Goal: Find specific page/section: Find specific page/section

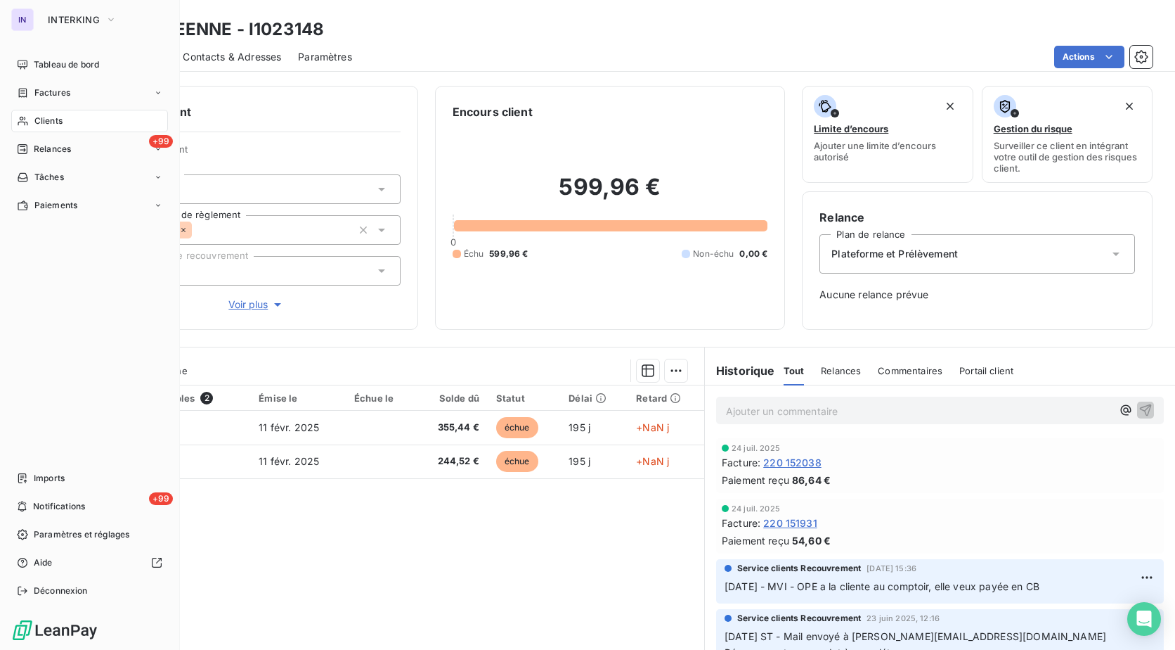
drag, startPoint x: 49, startPoint y: 115, endPoint x: 170, endPoint y: 117, distance: 120.9
click at [49, 115] on span "Clients" at bounding box center [48, 121] width 28 height 13
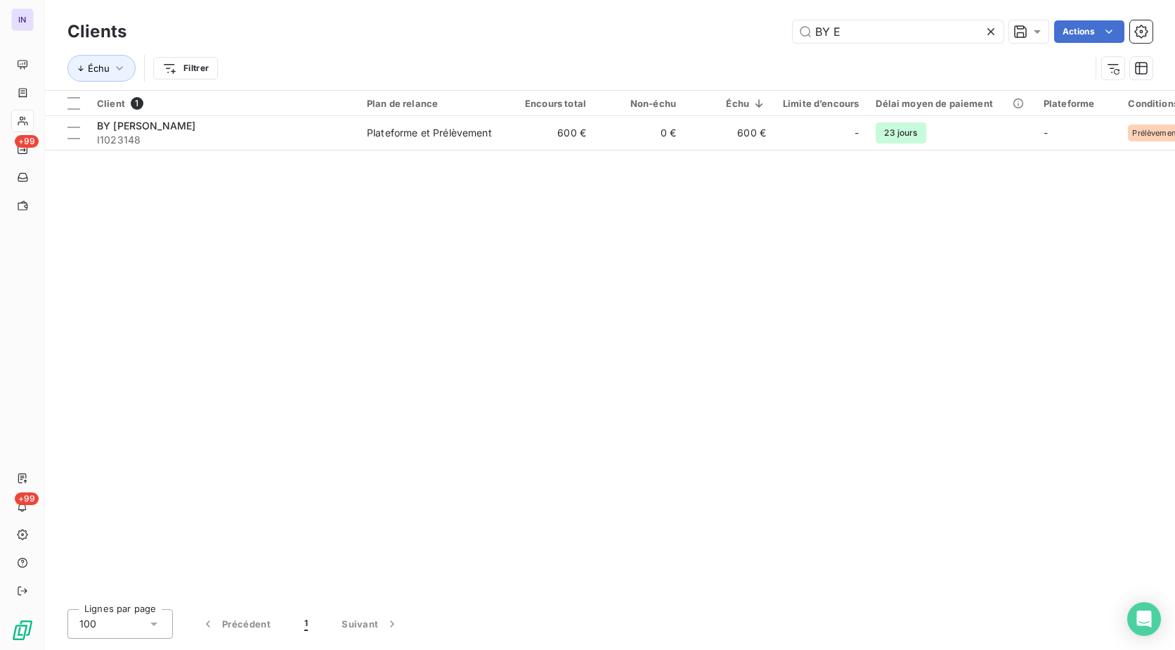
drag, startPoint x: 756, startPoint y: 26, endPoint x: 648, endPoint y: 39, distance: 108.3
click at [648, 39] on div "BY E Actions" at bounding box center [647, 31] width 1009 height 22
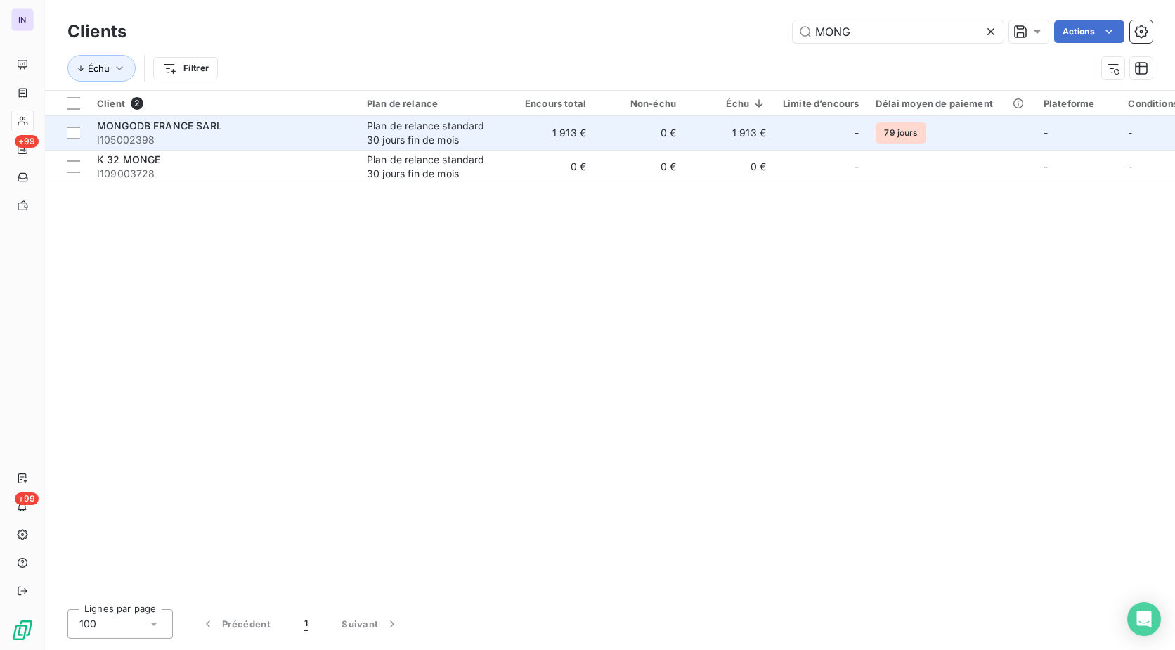
type input "MONG"
click at [240, 141] on span "I105002398" at bounding box center [223, 140] width 253 height 14
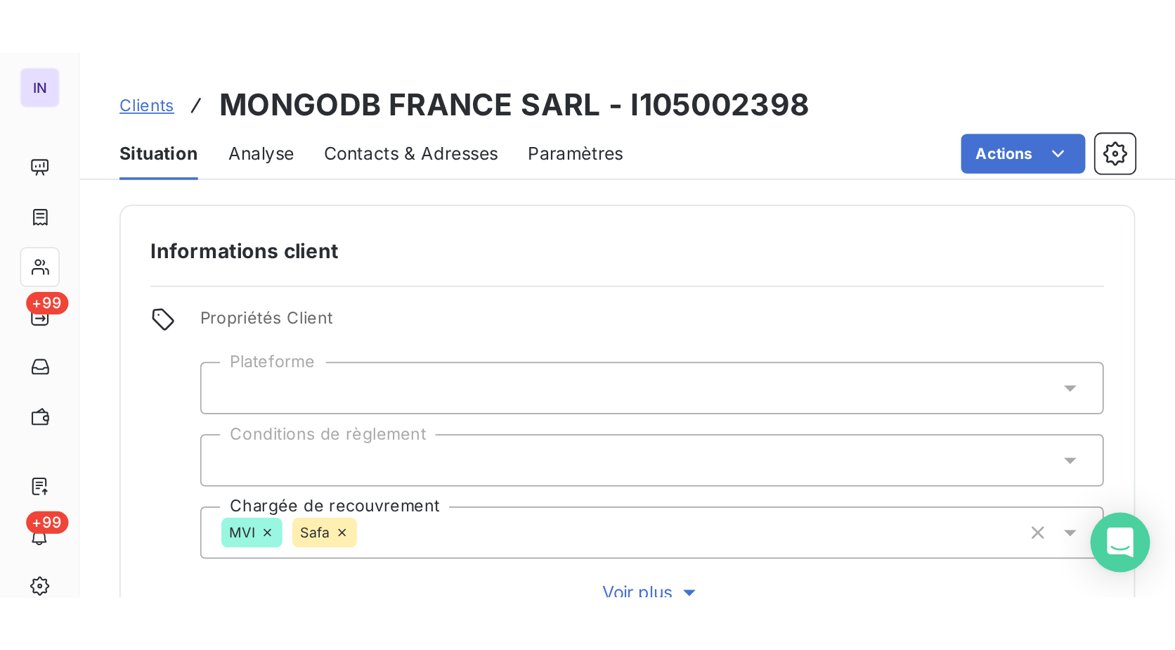
scroll to position [422, 0]
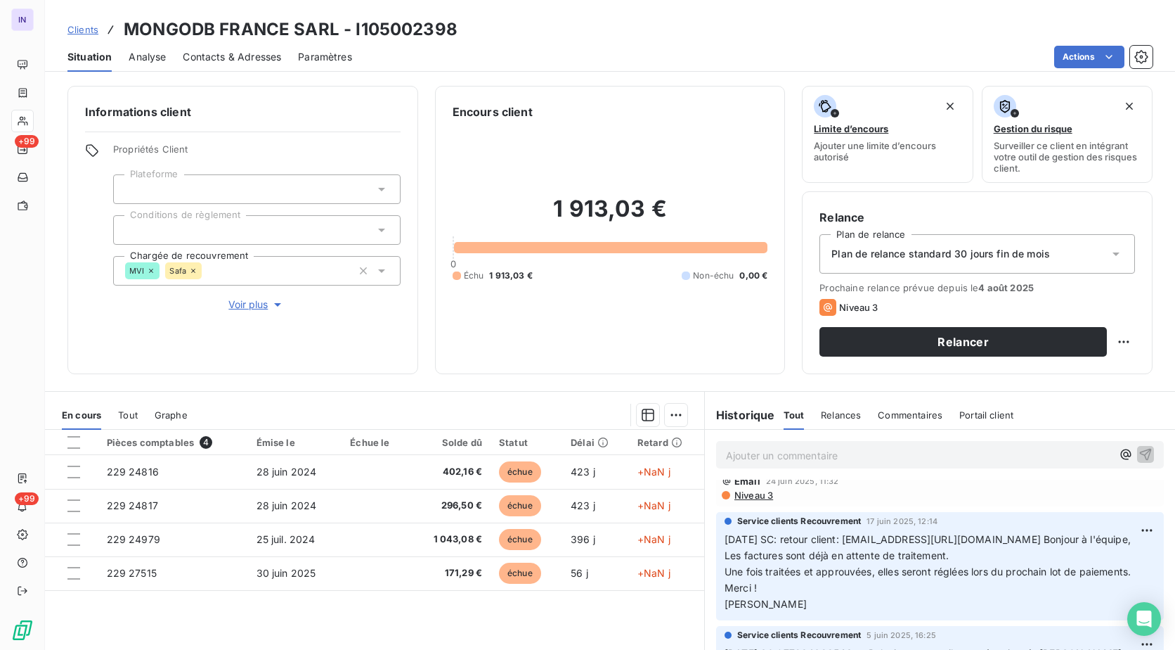
click at [456, 28] on div "Clients MONGODB FRANCE SARL - I105002398" at bounding box center [610, 29] width 1130 height 25
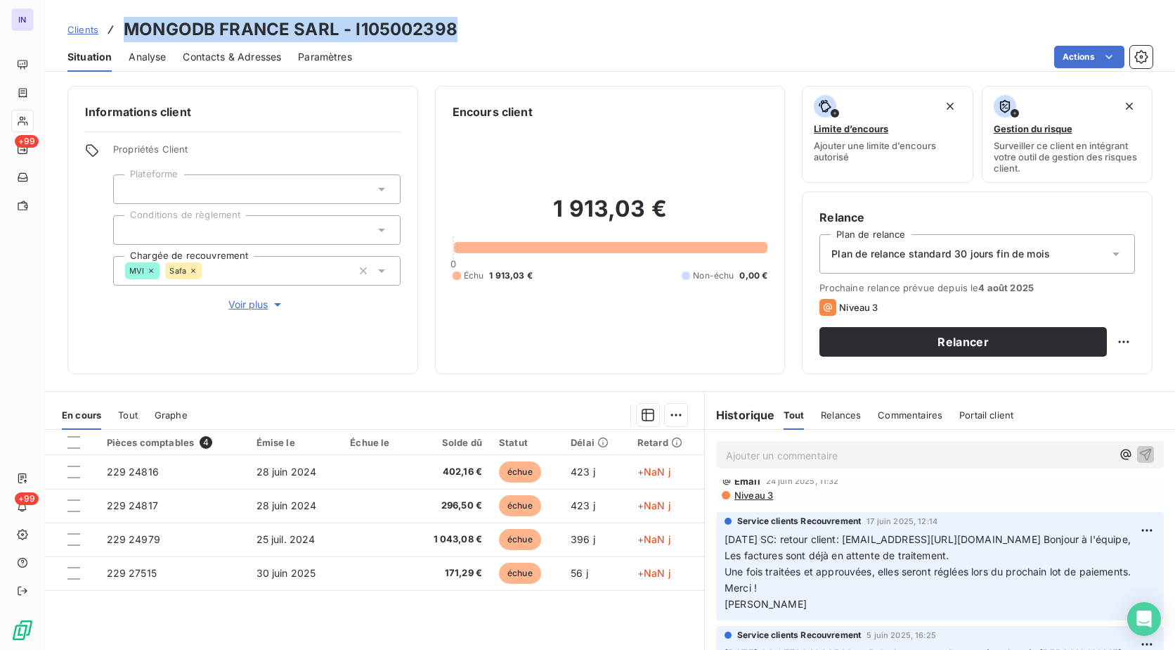
drag, startPoint x: 388, startPoint y: 26, endPoint x: 126, endPoint y: 30, distance: 262.2
click at [126, 30] on div "Clients MONGODB FRANCE SARL - I105002398" at bounding box center [610, 29] width 1130 height 25
copy h3 "MONGODB FRANCE SARL - I105002398"
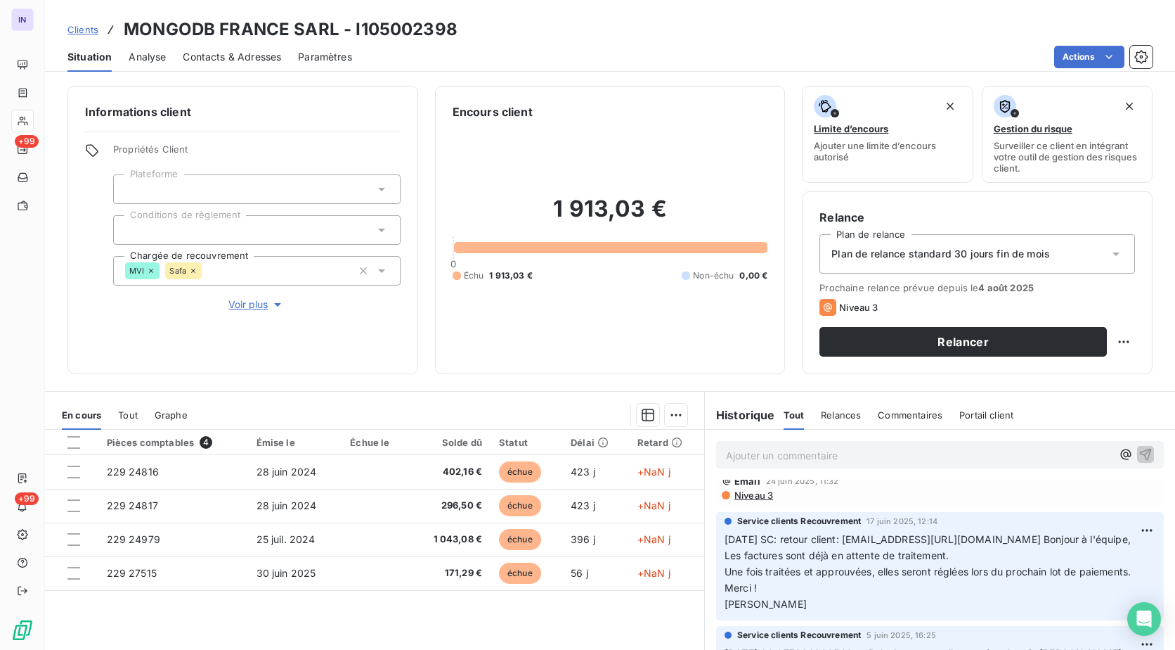
click at [194, 271] on icon at bounding box center [193, 270] width 8 height 8
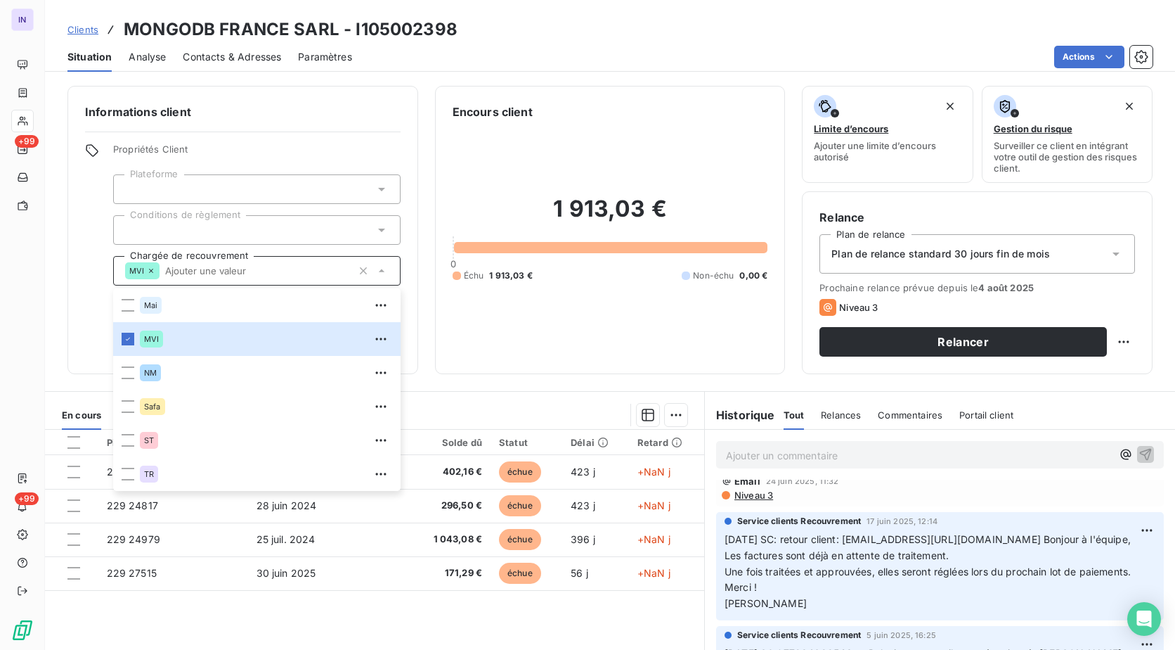
scroll to position [1840, 0]
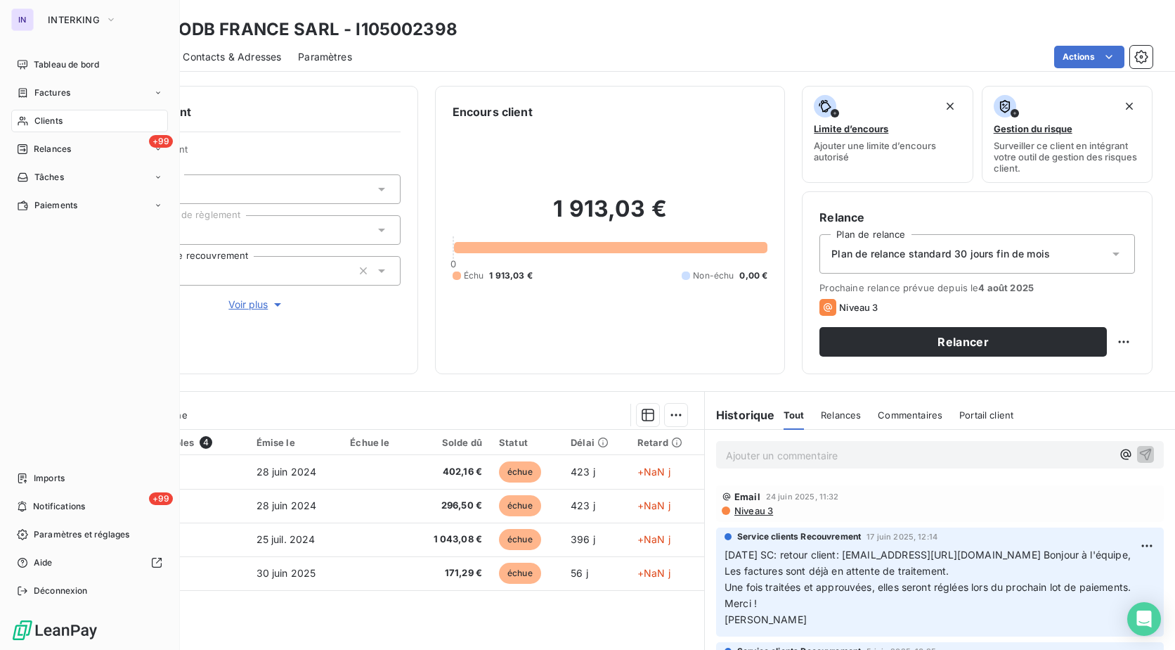
click at [48, 122] on span "Clients" at bounding box center [48, 121] width 28 height 13
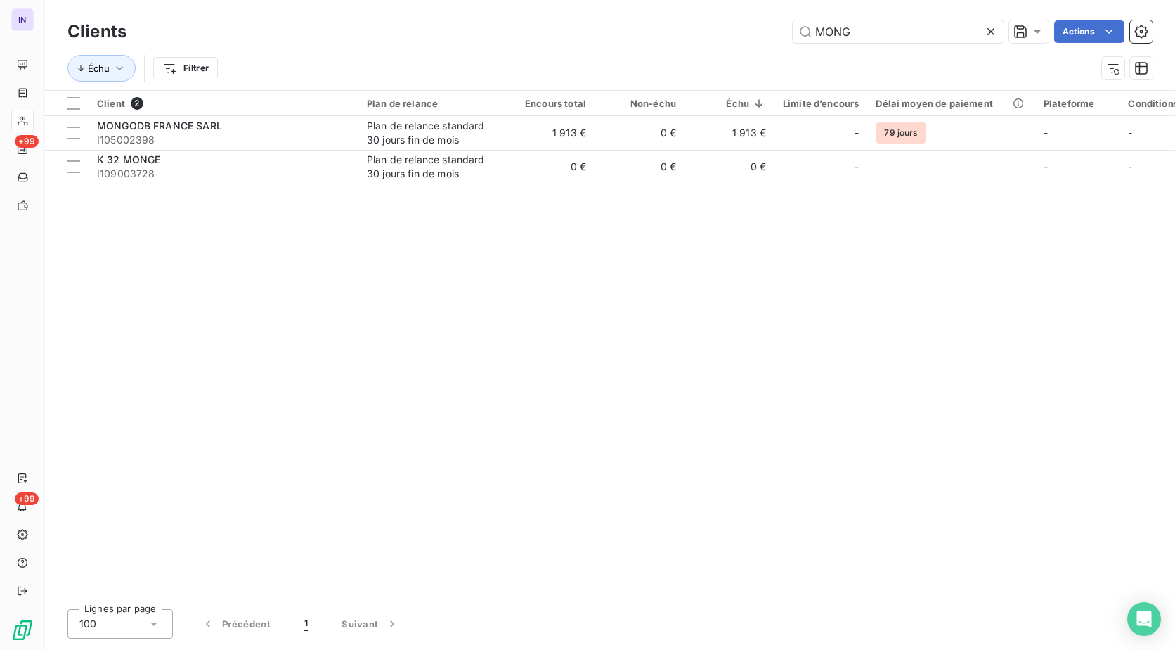
drag, startPoint x: 631, startPoint y: 32, endPoint x: 569, endPoint y: 30, distance: 62.6
click at [574, 32] on div "MONG Actions" at bounding box center [647, 31] width 1009 height 22
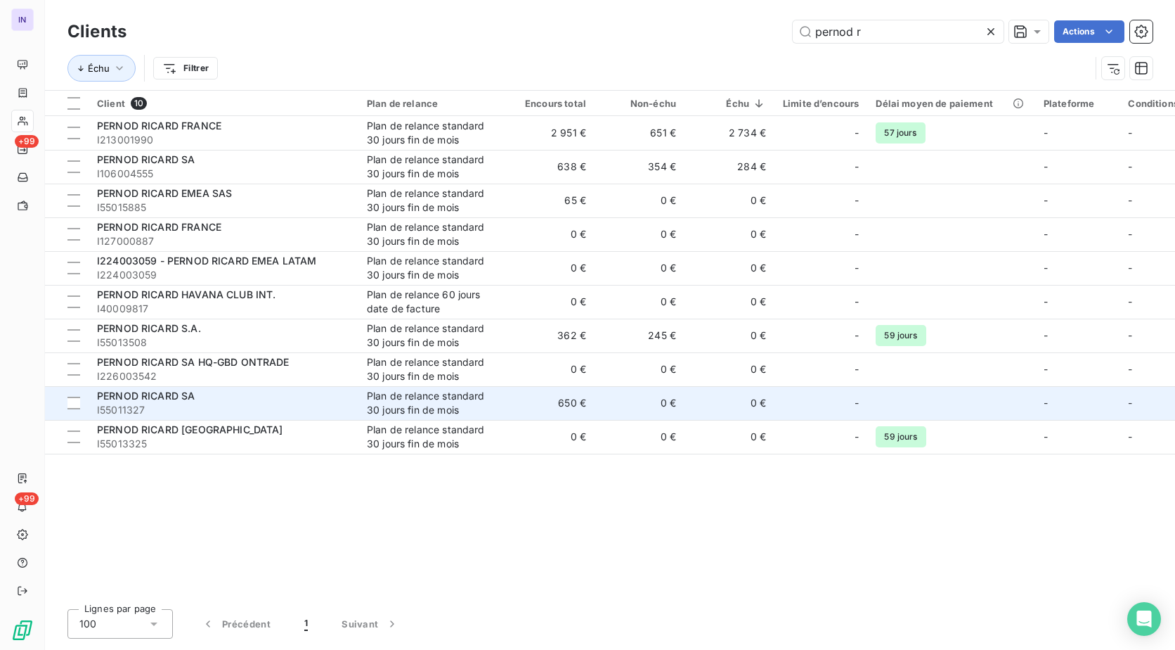
type input "pernod r"
click at [181, 395] on span "PERNOD RICARD SA" at bounding box center [146, 395] width 98 height 12
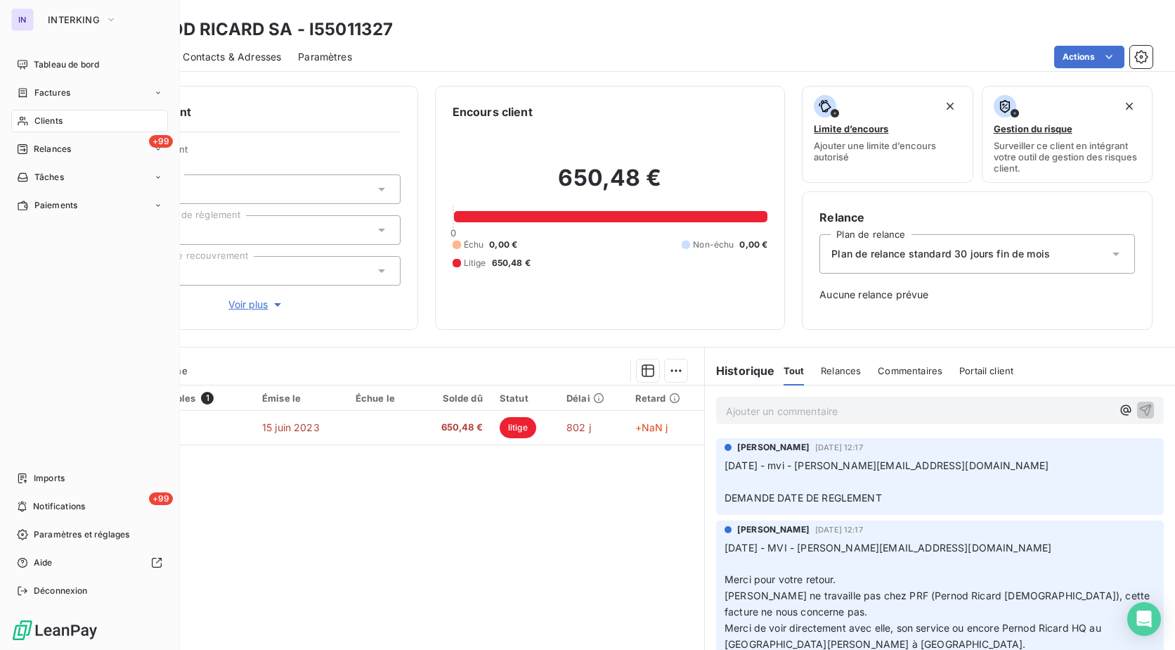
drag, startPoint x: 51, startPoint y: 124, endPoint x: 53, endPoint y: 132, distance: 7.9
click at [51, 124] on span "Clients" at bounding box center [48, 121] width 28 height 13
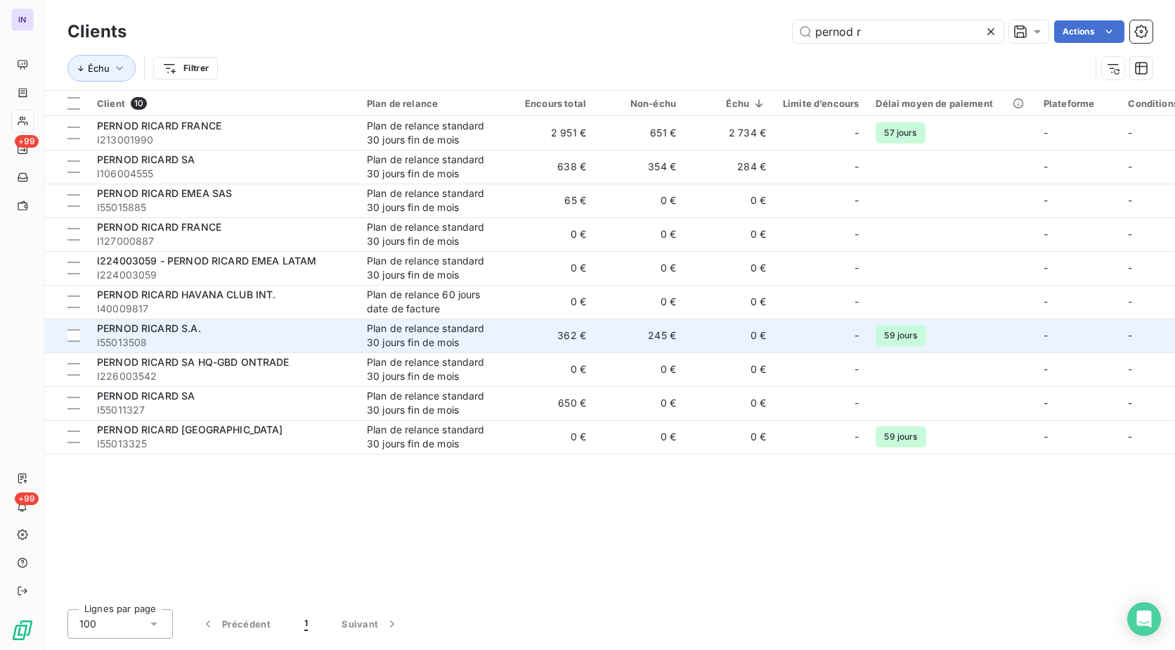
click at [246, 343] on span "I55013508" at bounding box center [223, 342] width 253 height 14
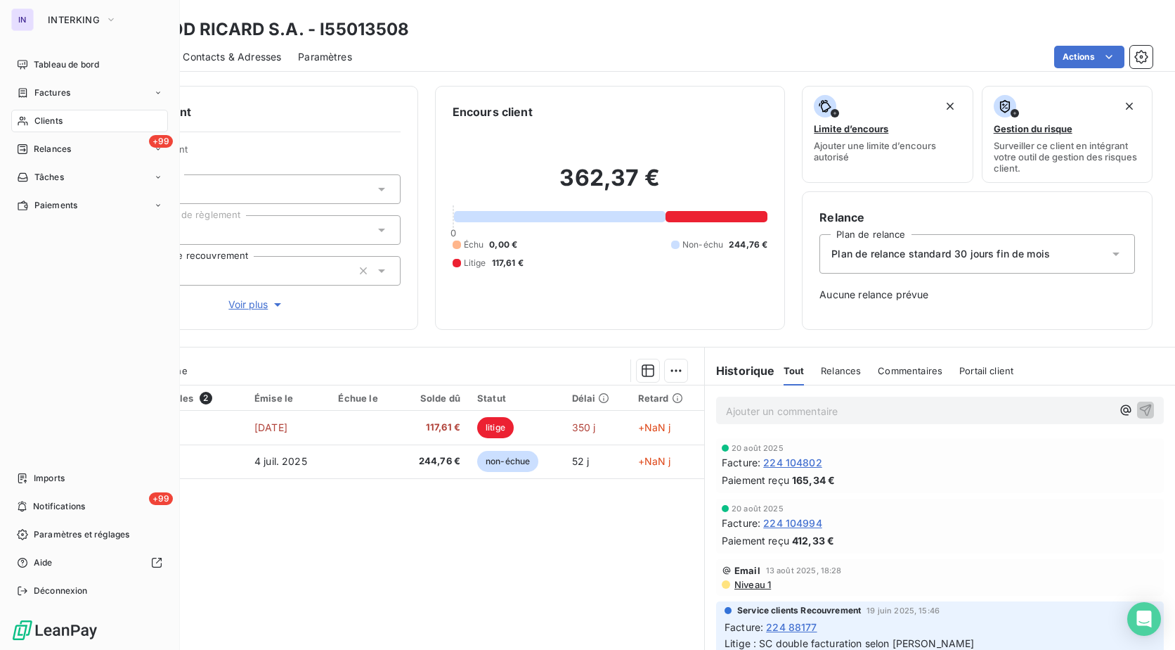
click at [38, 124] on span "Clients" at bounding box center [48, 121] width 28 height 13
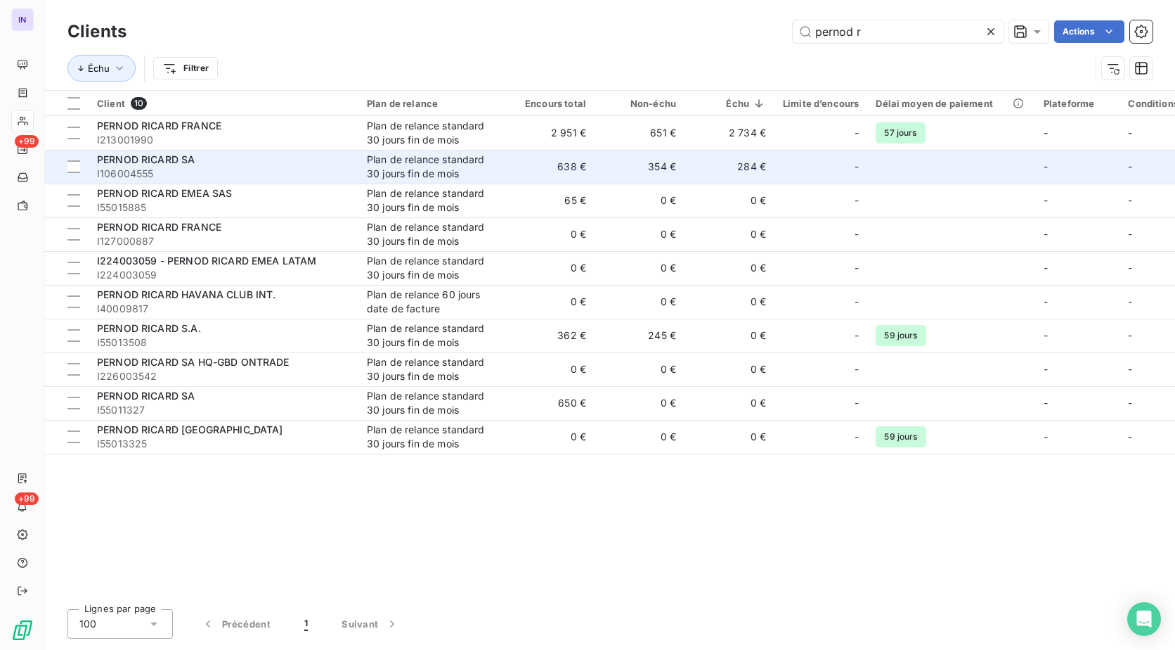
click at [342, 169] on span "I106004555" at bounding box center [223, 174] width 253 height 14
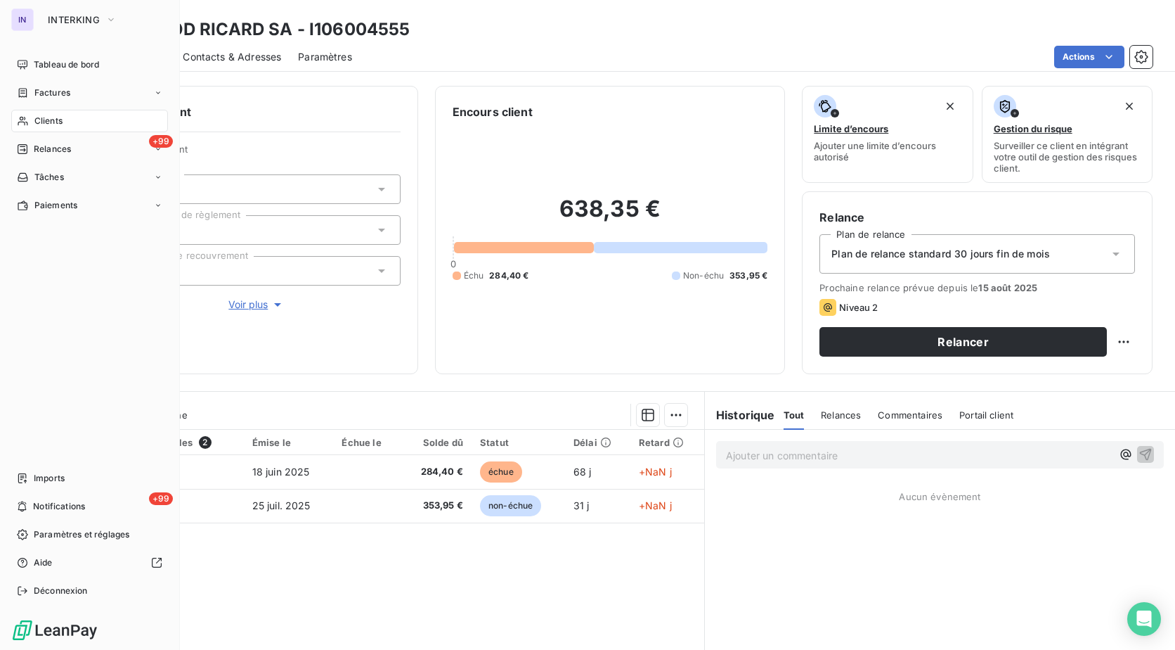
click at [56, 122] on span "Clients" at bounding box center [48, 121] width 28 height 13
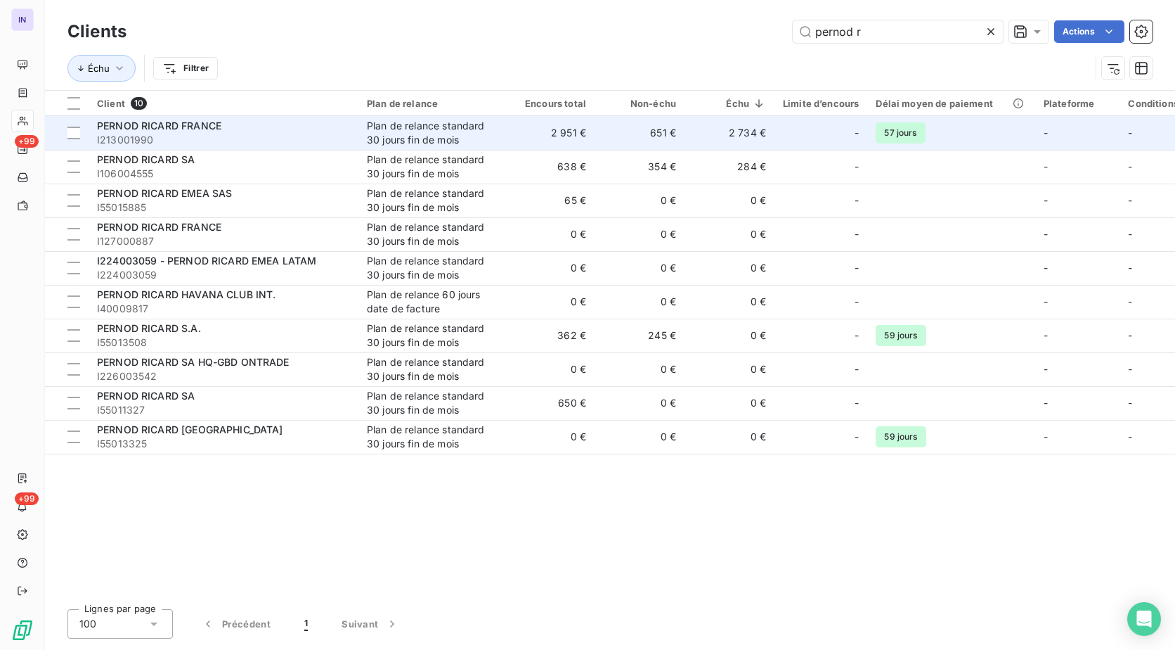
click at [318, 136] on span "I213001990" at bounding box center [223, 140] width 253 height 14
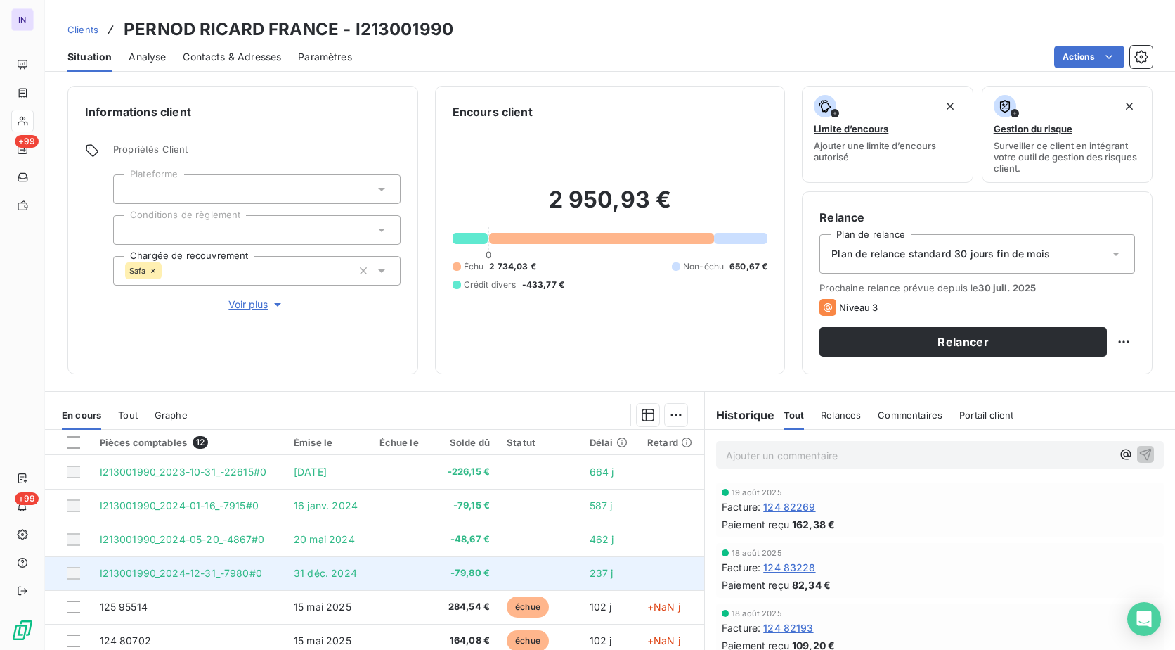
scroll to position [70, 0]
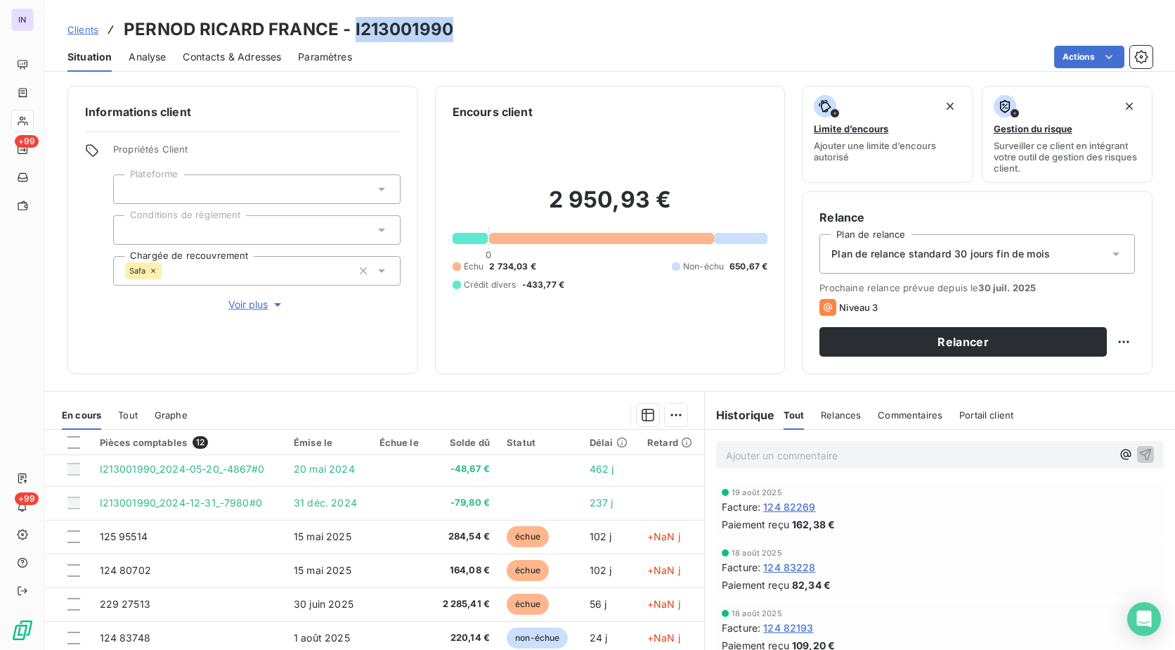
drag, startPoint x: 459, startPoint y: 30, endPoint x: 352, endPoint y: 24, distance: 107.0
click at [352, 24] on div "Clients PERNOD RICARD FRANCE - I213001990" at bounding box center [610, 29] width 1130 height 25
copy h3 "I213001990"
